Goal: Book appointment/travel/reservation

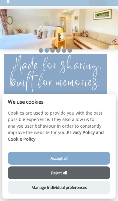
scroll to position [19, 0]
click at [73, 189] on button "Manage Individual preferences" at bounding box center [59, 187] width 103 height 13
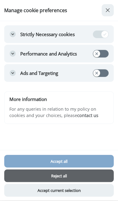
click at [77, 190] on button "Accept current selection" at bounding box center [59, 190] width 110 height 13
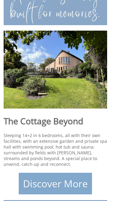
click at [60, 182] on link "Discover More" at bounding box center [55, 184] width 73 height 22
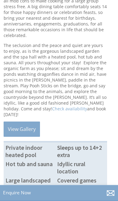
scroll to position [276, 0]
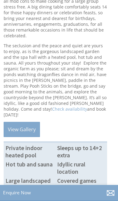
click at [28, 135] on link "View Gallery" at bounding box center [22, 129] width 36 height 15
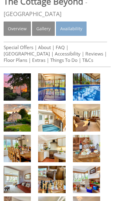
scroll to position [81, 0]
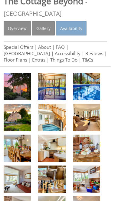
click at [14, 90] on img at bounding box center [17, 86] width 27 height 27
click at [77, 26] on link "Availability" at bounding box center [71, 28] width 31 height 14
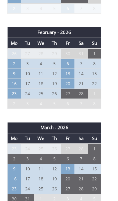
scroll to position [770, 0]
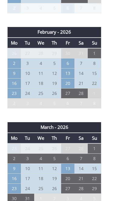
click at [14, 59] on td "2" at bounding box center [14, 64] width 13 height 10
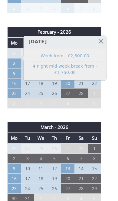
click at [102, 43] on link at bounding box center [101, 41] width 11 height 11
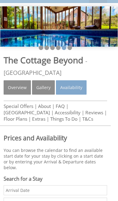
scroll to position [0, 0]
